Goal: Task Accomplishment & Management: Complete application form

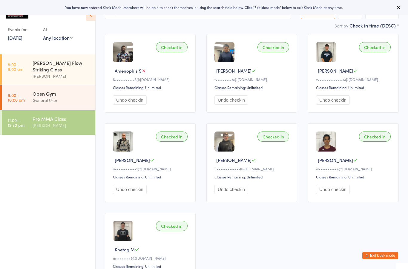
click at [387, 255] on button "Exit kiosk mode" at bounding box center [380, 255] width 36 height 7
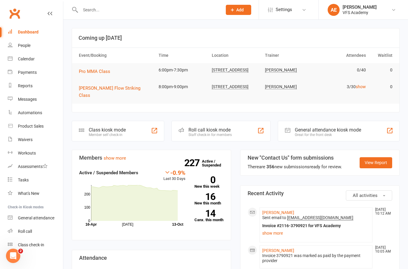
click at [43, 113] on link "Automations" at bounding box center [35, 112] width 55 height 13
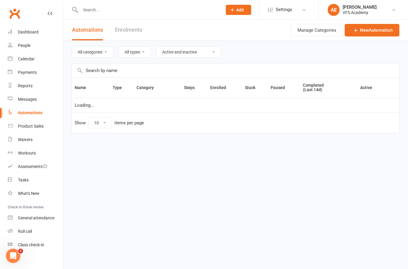
select select "100"
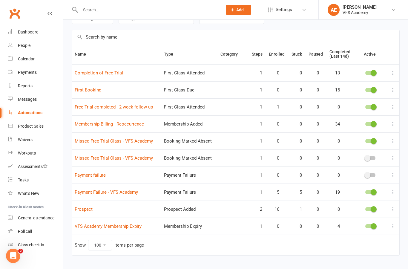
scroll to position [50, 0]
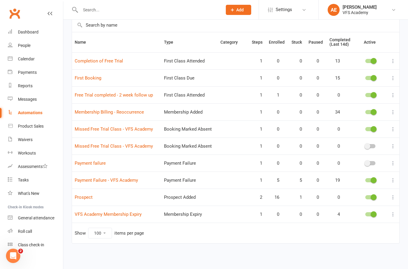
click at [88, 194] on link "Prospect" at bounding box center [84, 196] width 18 height 5
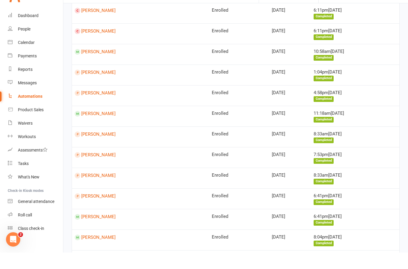
scroll to position [126, 0]
click at [40, 113] on div "Automations" at bounding box center [30, 112] width 24 height 5
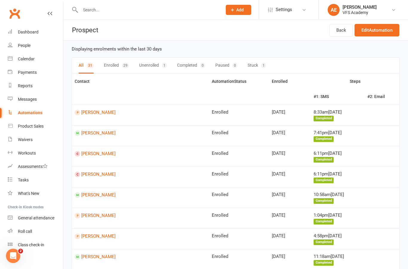
select select "100"
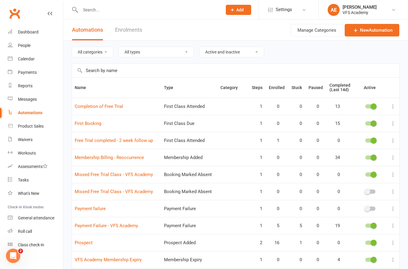
click at [104, 235] on td "Prospect" at bounding box center [116, 242] width 89 height 17
click at [108, 224] on link "Payment Failure - VFS Academy" at bounding box center [106, 225] width 63 height 5
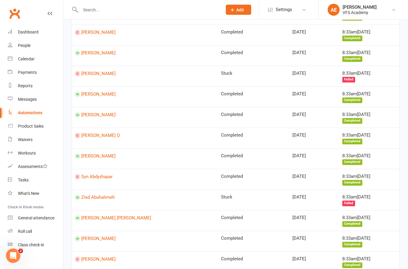
scroll to position [759, 0]
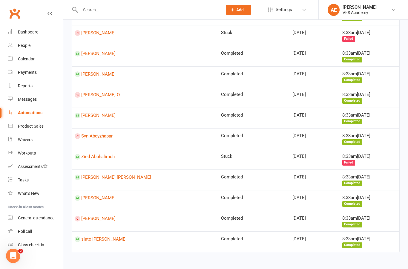
click at [90, 236] on link "slate passmore" at bounding box center [145, 239] width 141 height 6
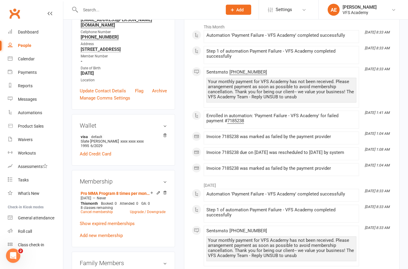
scroll to position [98, 0]
click at [103, 210] on link "Cancel membership" at bounding box center [97, 212] width 32 height 4
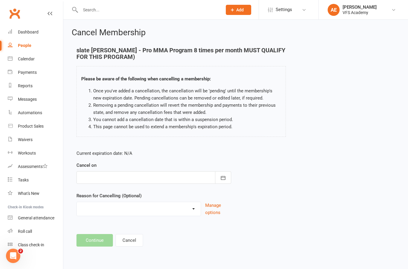
scroll to position [1, 0]
click at [223, 181] on button "button" at bounding box center [223, 177] width 16 height 13
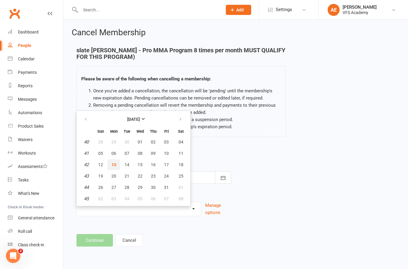
click at [116, 160] on button "13" at bounding box center [113, 164] width 13 height 11
type input "13 Oct 2025"
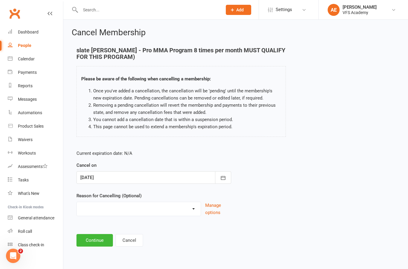
click at [33, 112] on div "Automations" at bounding box center [30, 112] width 24 height 5
select select "100"
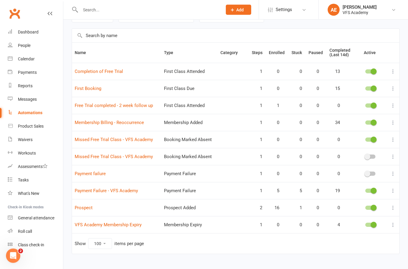
scroll to position [35, 0]
click at [134, 186] on td "Payment Failure - VFS Academy" at bounding box center [116, 190] width 89 height 17
click at [129, 192] on link "Payment Failure - VFS Academy" at bounding box center [106, 190] width 63 height 5
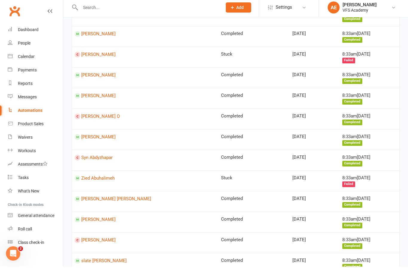
scroll to position [759, 0]
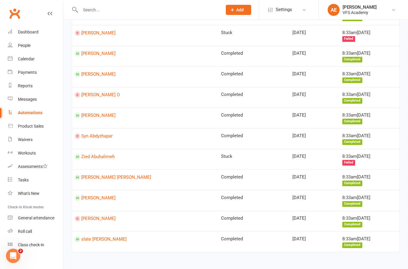
click at [99, 236] on link "slate passmore" at bounding box center [145, 239] width 141 height 6
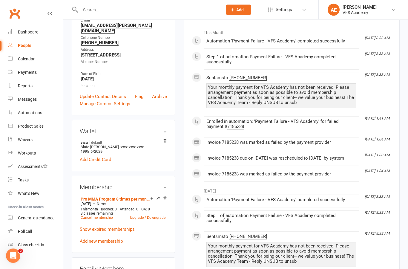
scroll to position [93, 0]
click at [108, 216] on link "Cancel membership" at bounding box center [97, 217] width 32 height 4
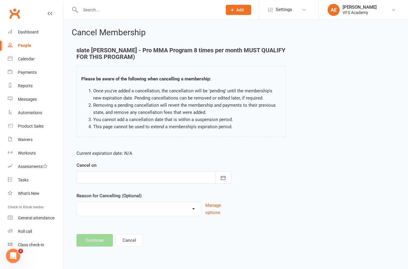
scroll to position [1, 0]
click at [217, 174] on button "button" at bounding box center [223, 177] width 16 height 13
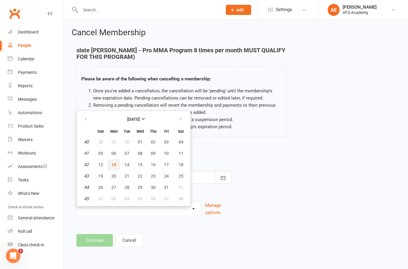
click at [116, 162] on button "13" at bounding box center [113, 164] width 13 height 11
type input "13 Oct 2025"
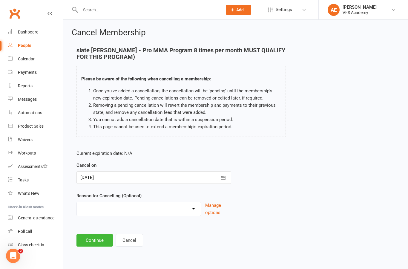
click at [96, 244] on button "Continue" at bounding box center [94, 240] width 36 height 13
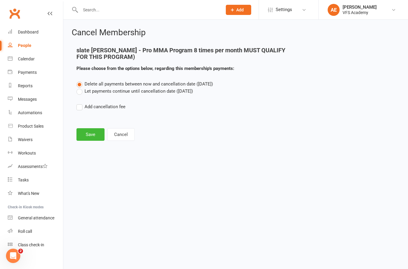
click at [90, 135] on button "Save" at bounding box center [90, 134] width 28 height 13
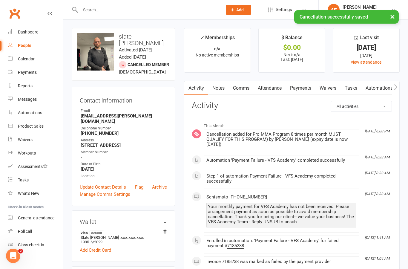
click at [29, 113] on div "Automations" at bounding box center [30, 112] width 24 height 5
select select "100"
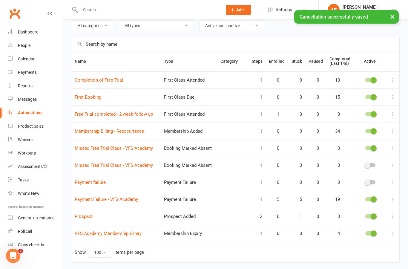
scroll to position [31, 0]
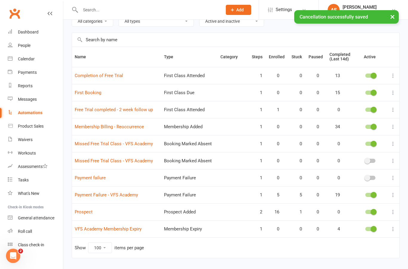
click at [118, 196] on link "Payment Failure - VFS Academy" at bounding box center [106, 194] width 63 height 5
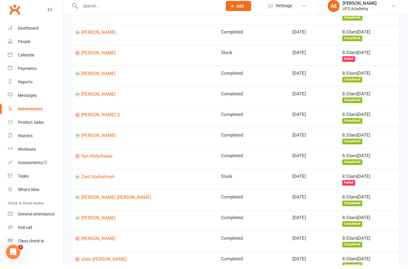
scroll to position [759, 0]
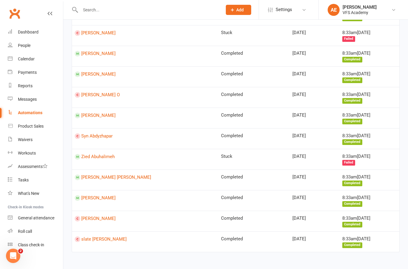
click at [113, 174] on link "JACE ALEXANDER FULLER" at bounding box center [145, 177] width 141 height 6
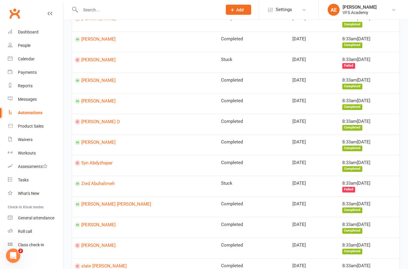
scroll to position [759, 0]
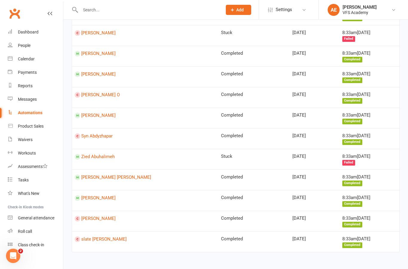
click at [33, 118] on link "Automations" at bounding box center [35, 112] width 55 height 13
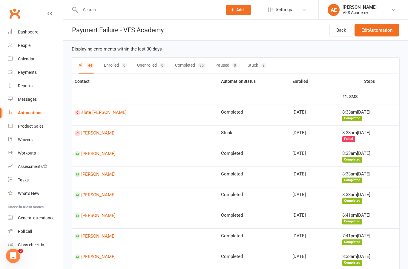
select select "100"
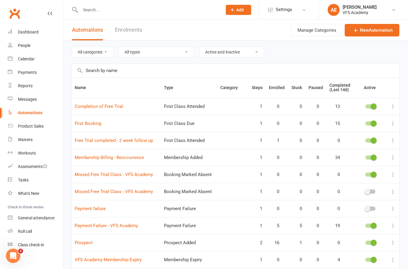
click at [94, 121] on link "First Booking" at bounding box center [88, 123] width 27 height 5
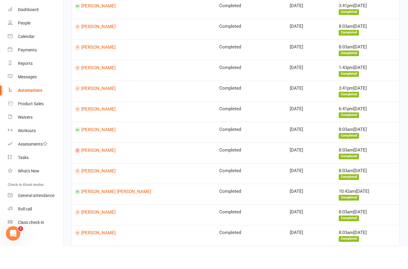
scroll to position [231, 0]
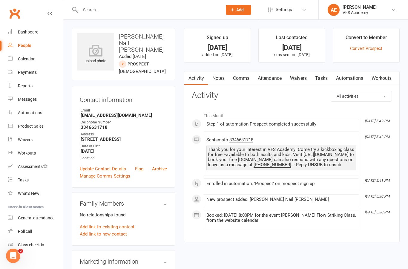
click at [311, 78] on link "Waivers" at bounding box center [298, 78] width 25 height 14
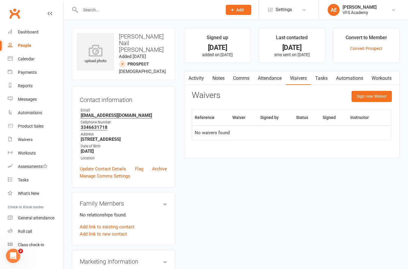
click at [366, 92] on button "Sign new Waiver" at bounding box center [371, 96] width 40 height 11
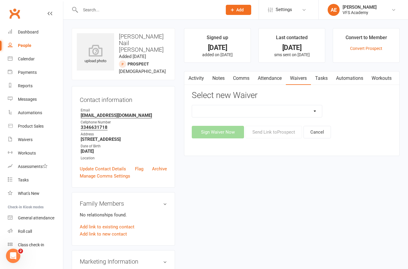
click at [265, 113] on select "Cancellation Form Cancellation Policy New Prospect And/Or Walk In Waiver And Re…" at bounding box center [257, 111] width 130 height 12
select select "326"
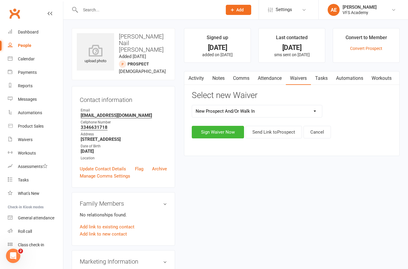
click at [283, 133] on button "Send Link to Prospect" at bounding box center [273, 132] width 56 height 13
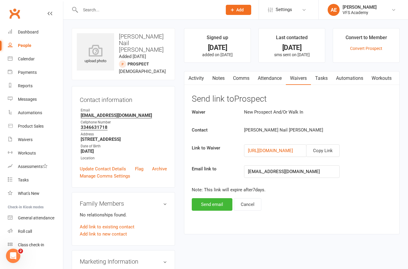
click at [217, 203] on button "Send email" at bounding box center [212, 204] width 41 height 13
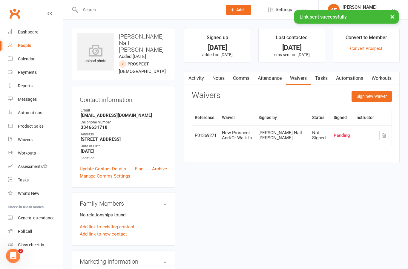
click at [200, 78] on link "Activity" at bounding box center [196, 78] width 24 height 14
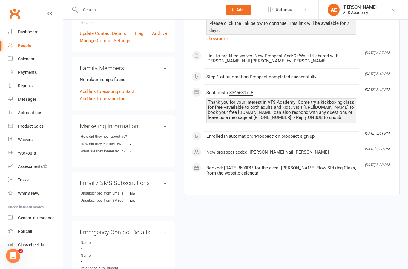
scroll to position [141, 0]
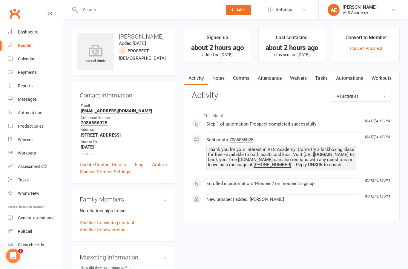
click at [303, 78] on link "Waivers" at bounding box center [298, 78] width 25 height 14
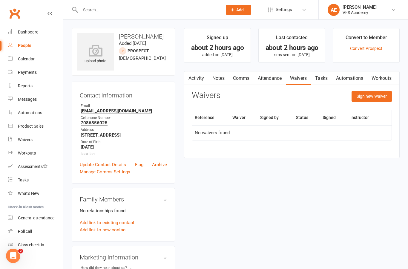
click at [381, 96] on button "Sign new Waiver" at bounding box center [371, 96] width 40 height 11
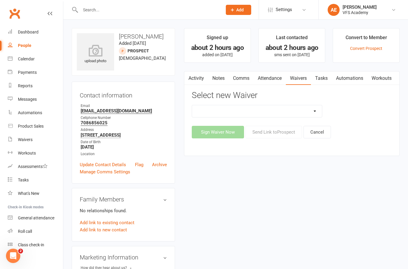
click at [246, 111] on select "Cancellation Form Cancellation Policy New Prospect And/Or Walk In Waiver And Re…" at bounding box center [257, 111] width 130 height 12
